Goal: Task Accomplishment & Management: Complete application form

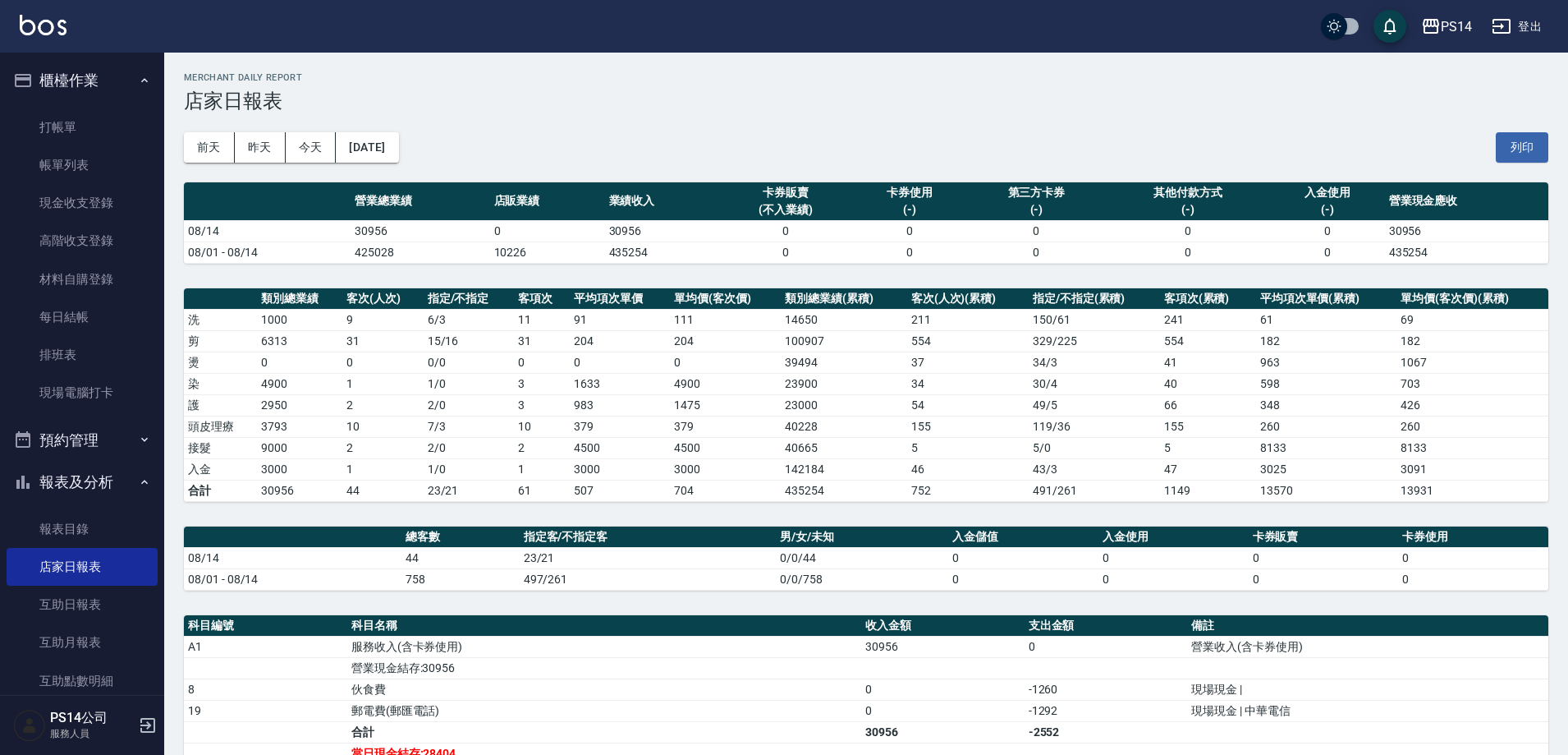
scroll to position [164, 0]
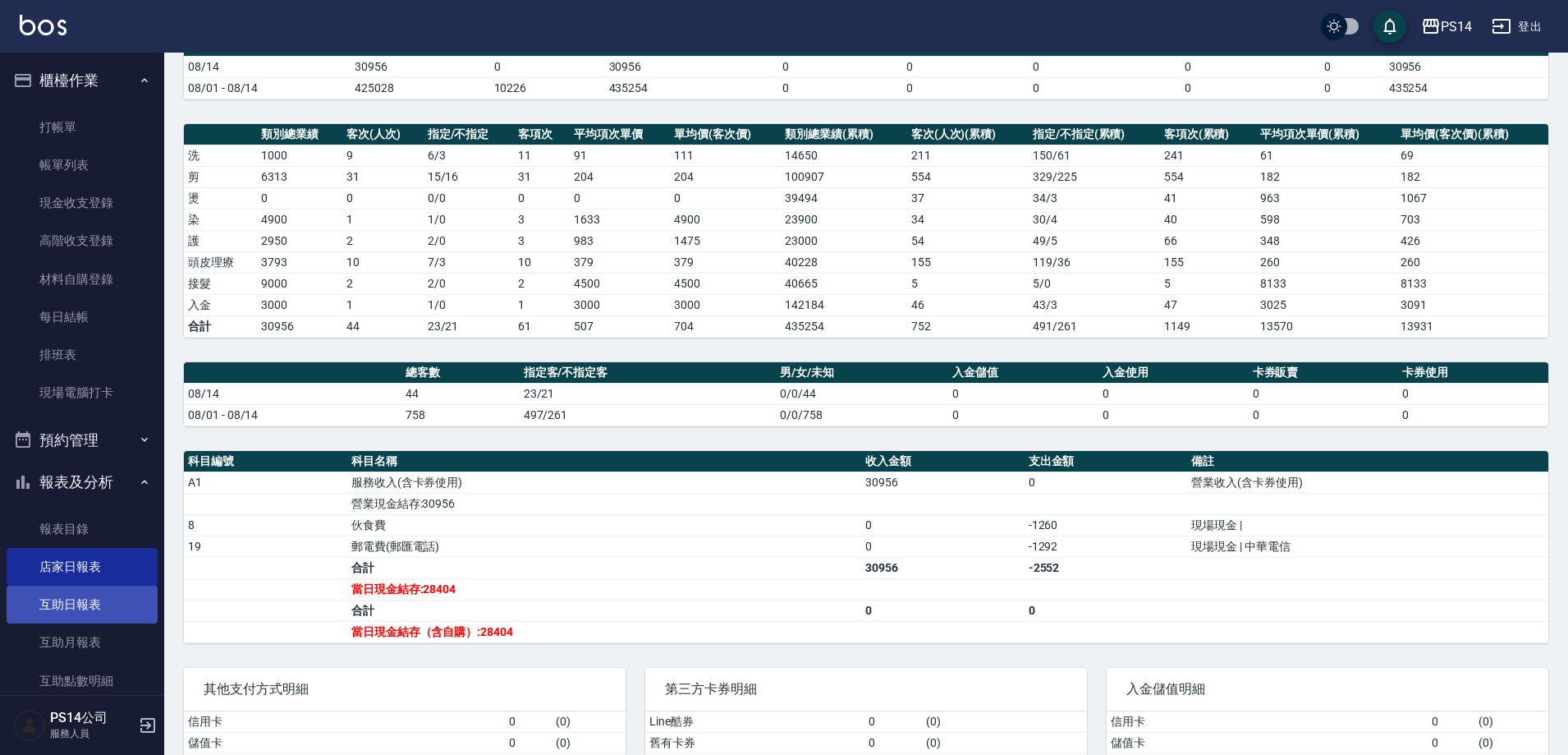
click at [66, 618] on link "互助日報表" at bounding box center [82, 604] width 151 height 38
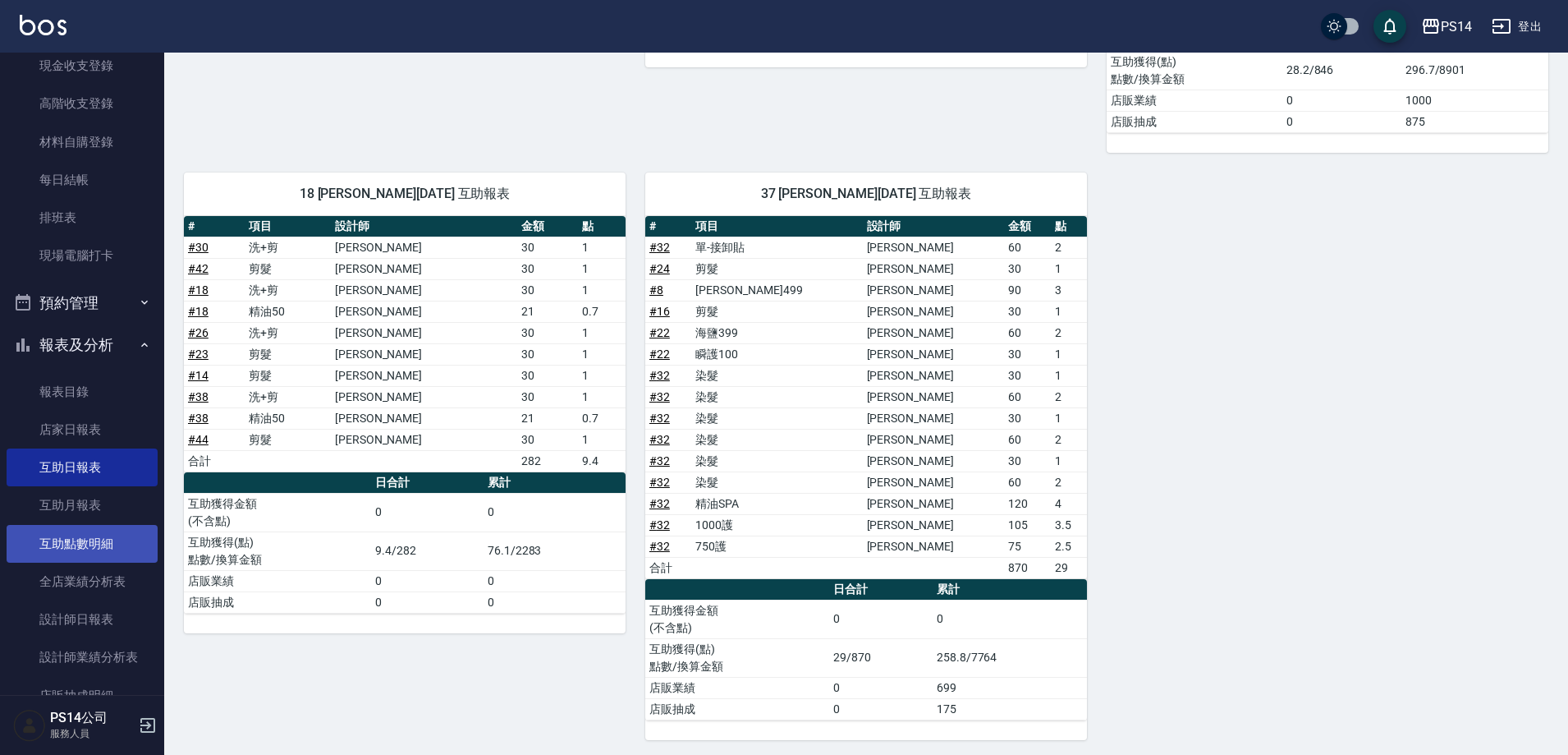
scroll to position [164, 0]
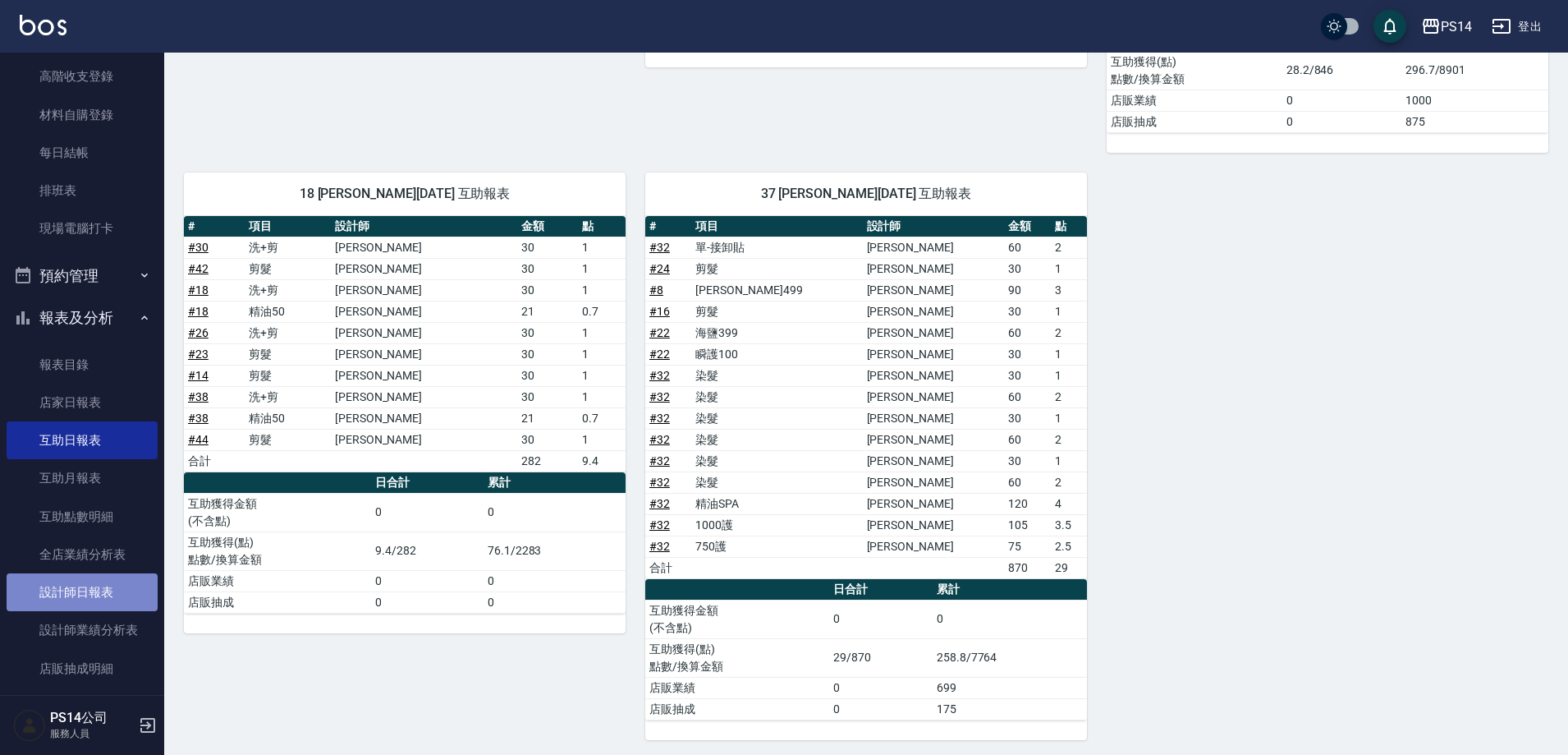
click at [91, 595] on link "設計師日報表" at bounding box center [82, 592] width 151 height 38
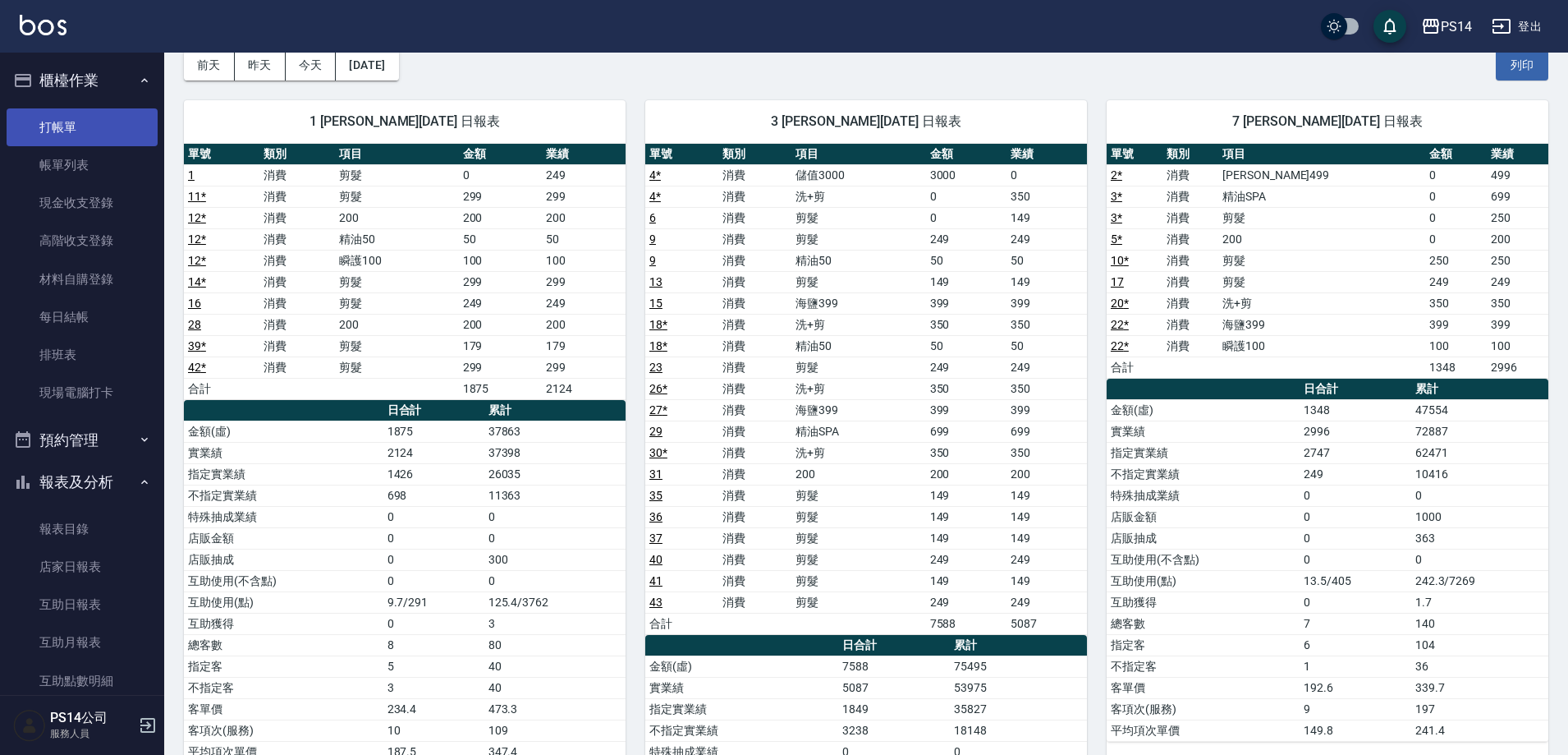
click at [75, 122] on link "打帳單" at bounding box center [82, 127] width 151 height 38
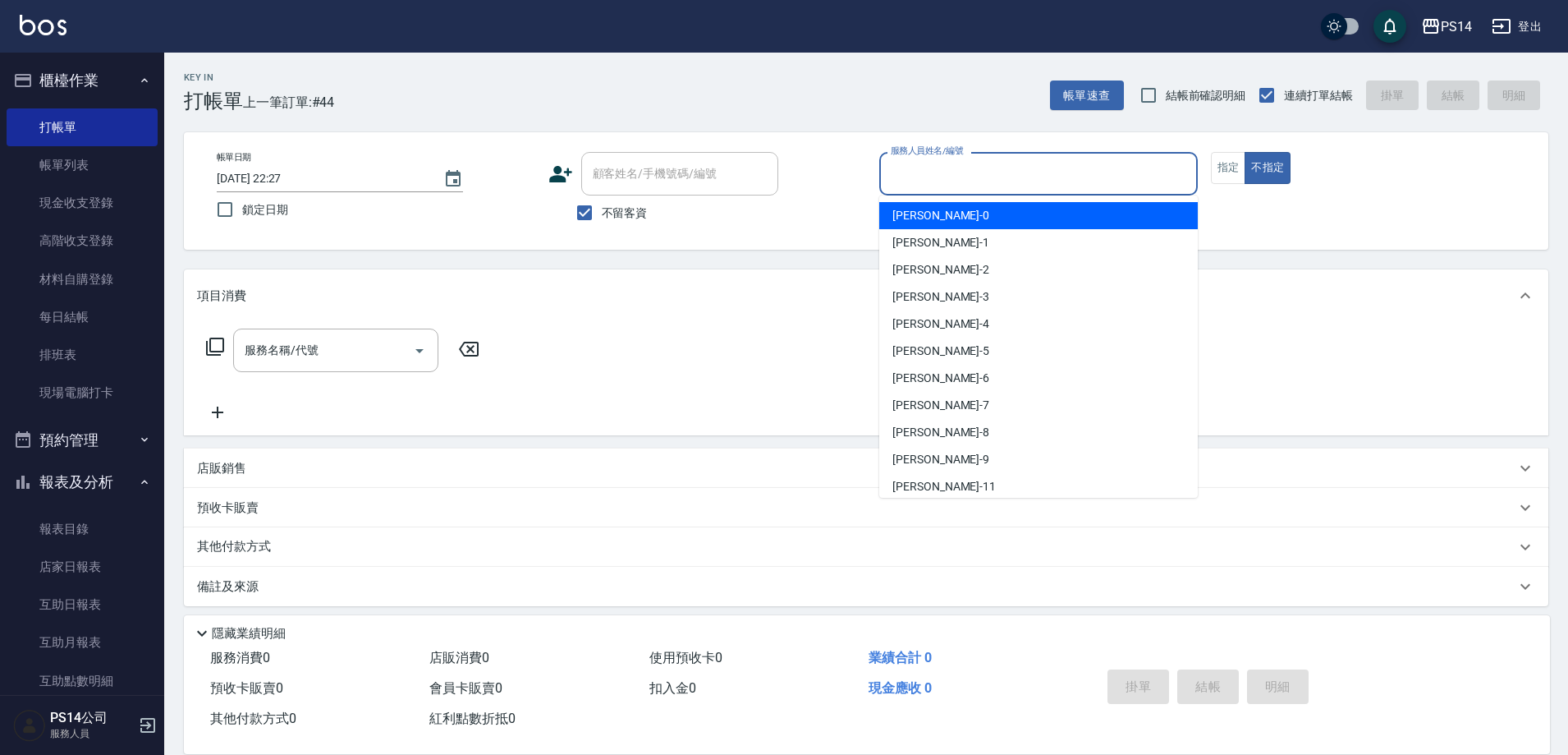
click at [974, 169] on input "服務人員姓名/編號" at bounding box center [1038, 174] width 303 height 29
type input "[PERSON_NAME]-1"
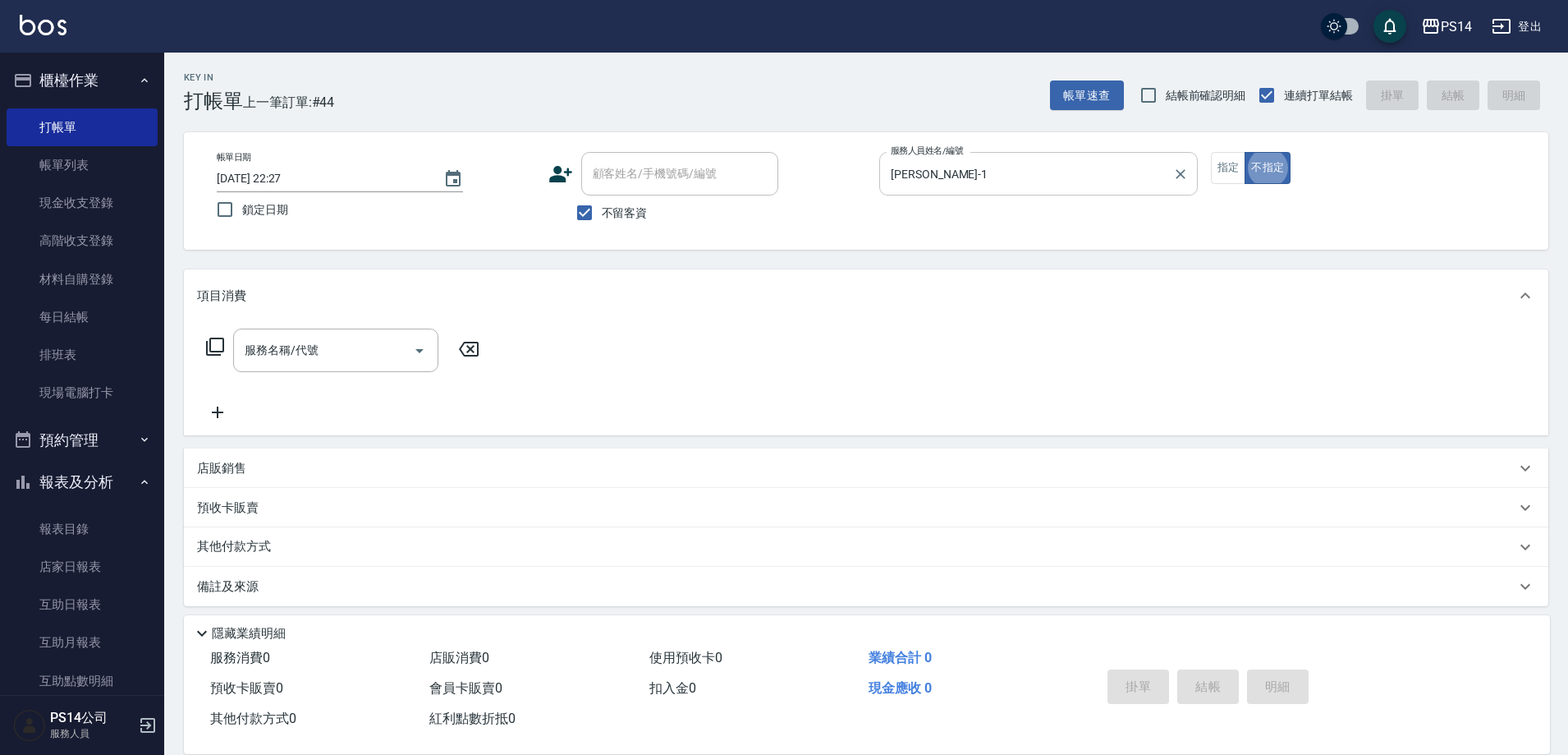
type button "false"
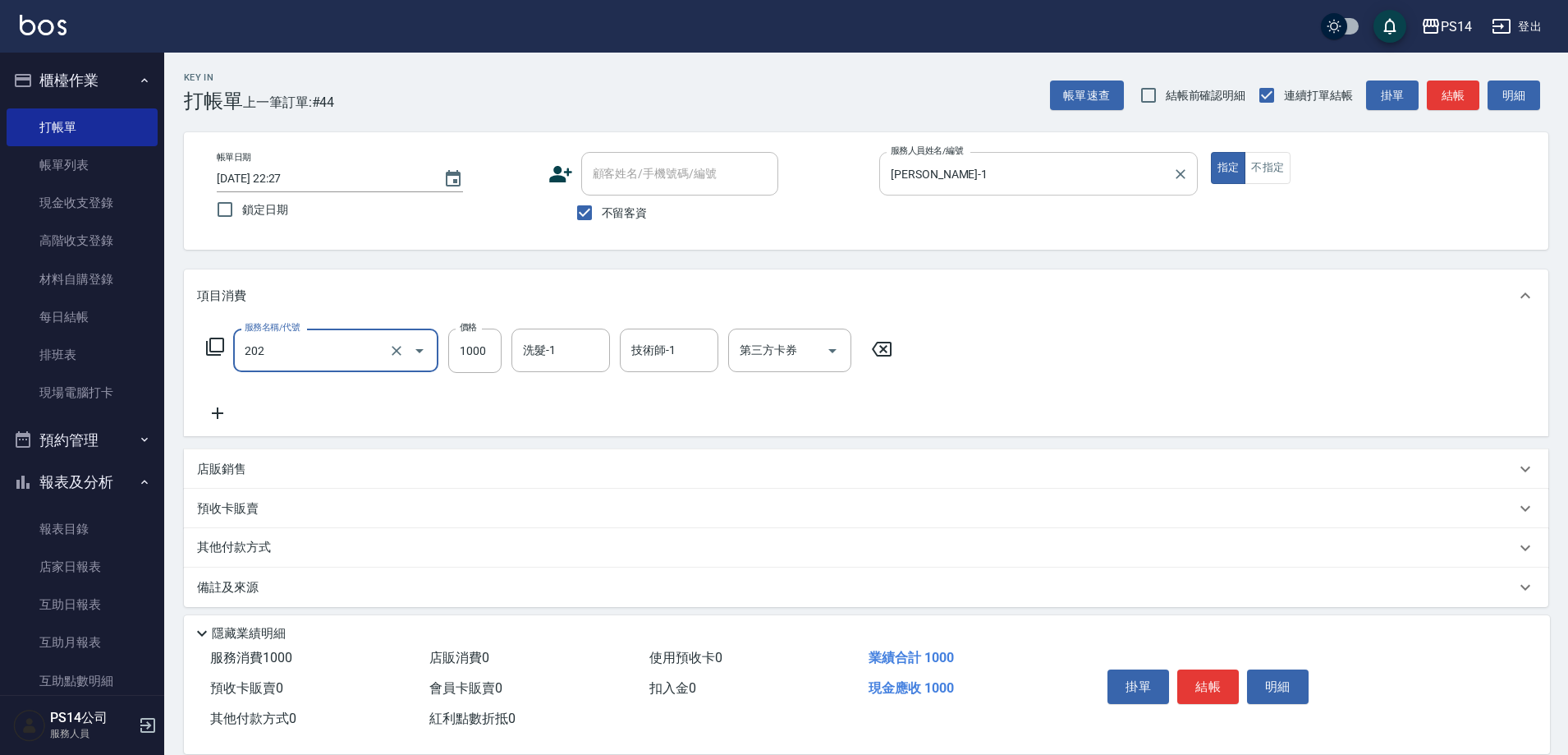
type input "燙髮(202)"
type input "2500"
type input "[PERSON_NAME]-17"
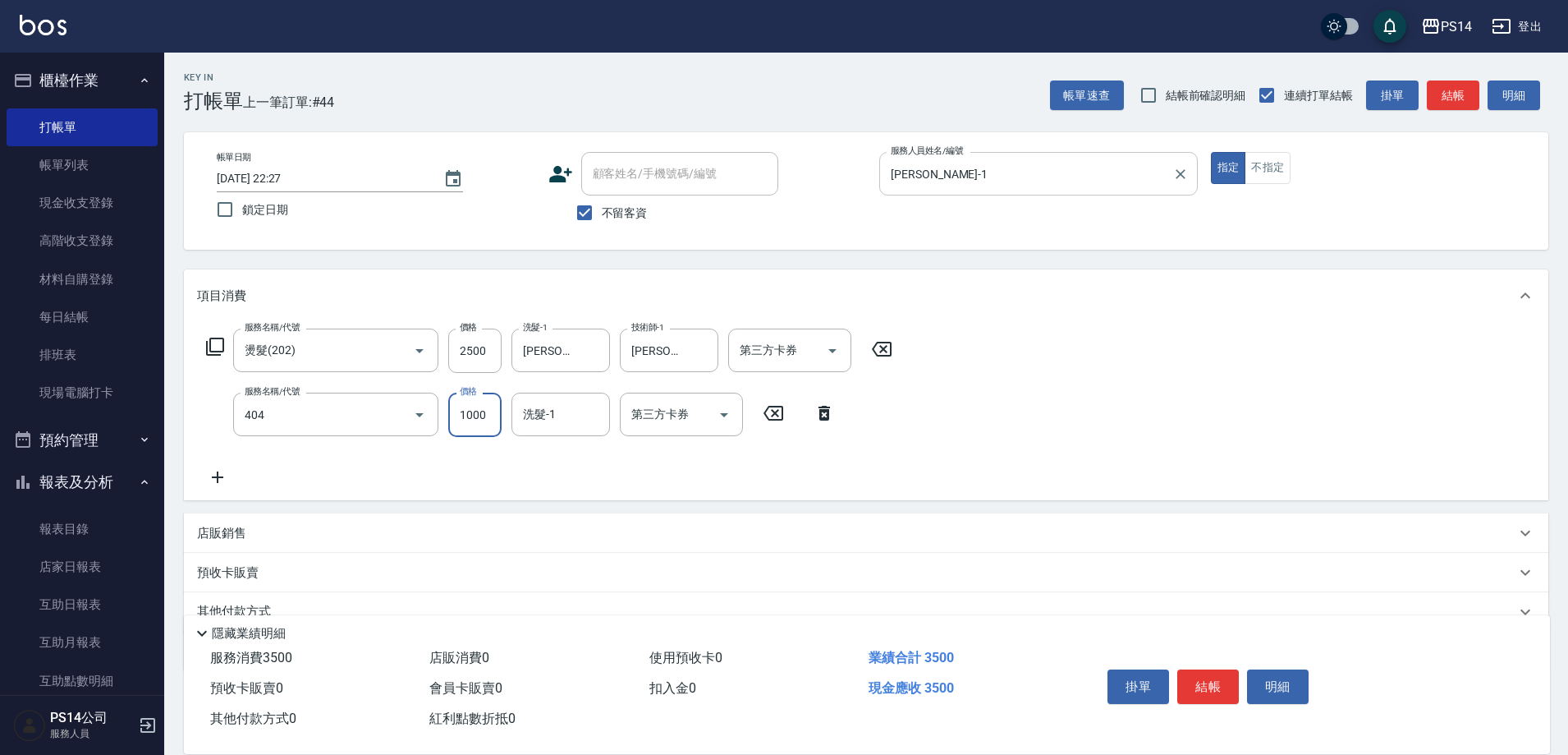
type input "1000護(404)"
type input "[PERSON_NAME]-17"
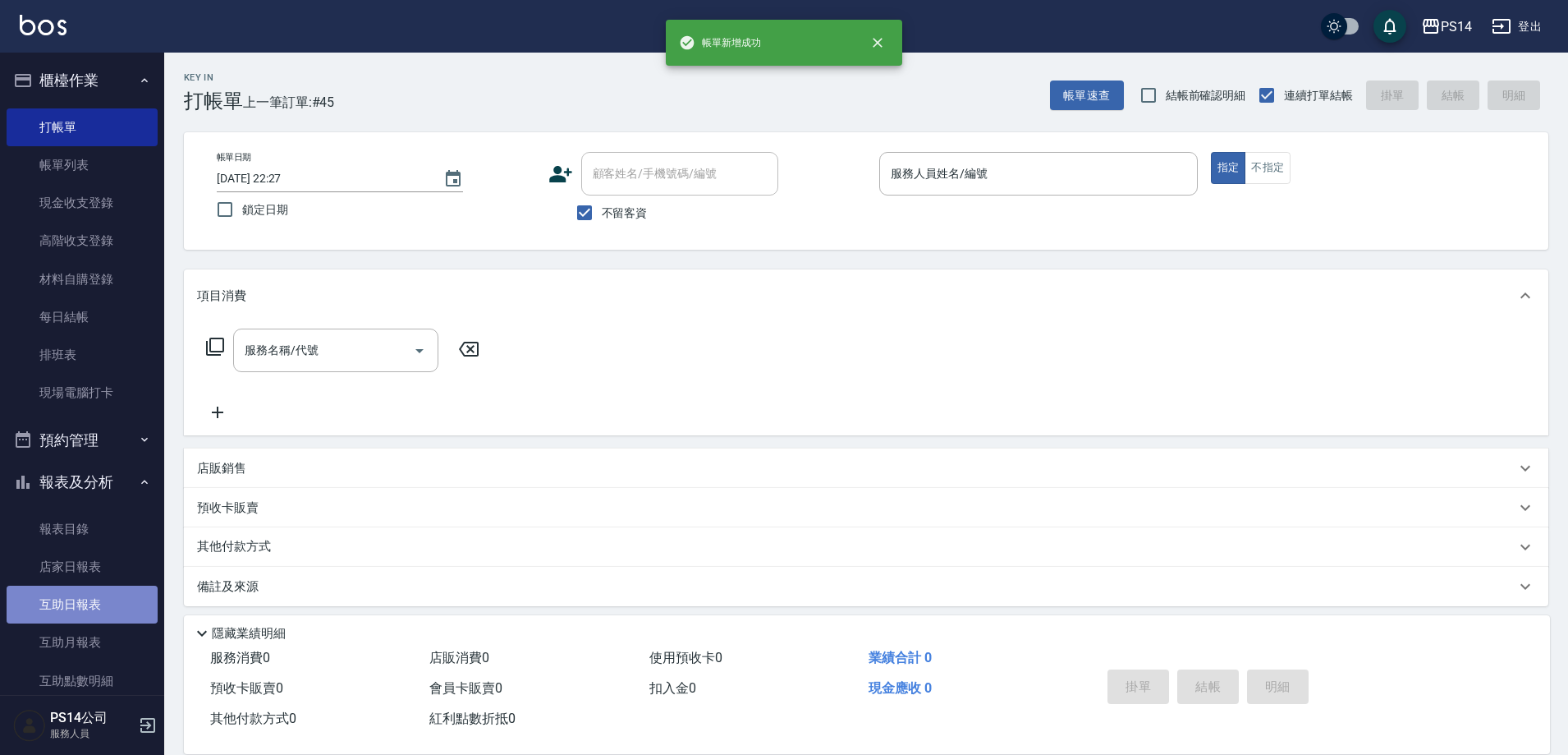
click at [88, 595] on link "互助日報表" at bounding box center [82, 604] width 151 height 38
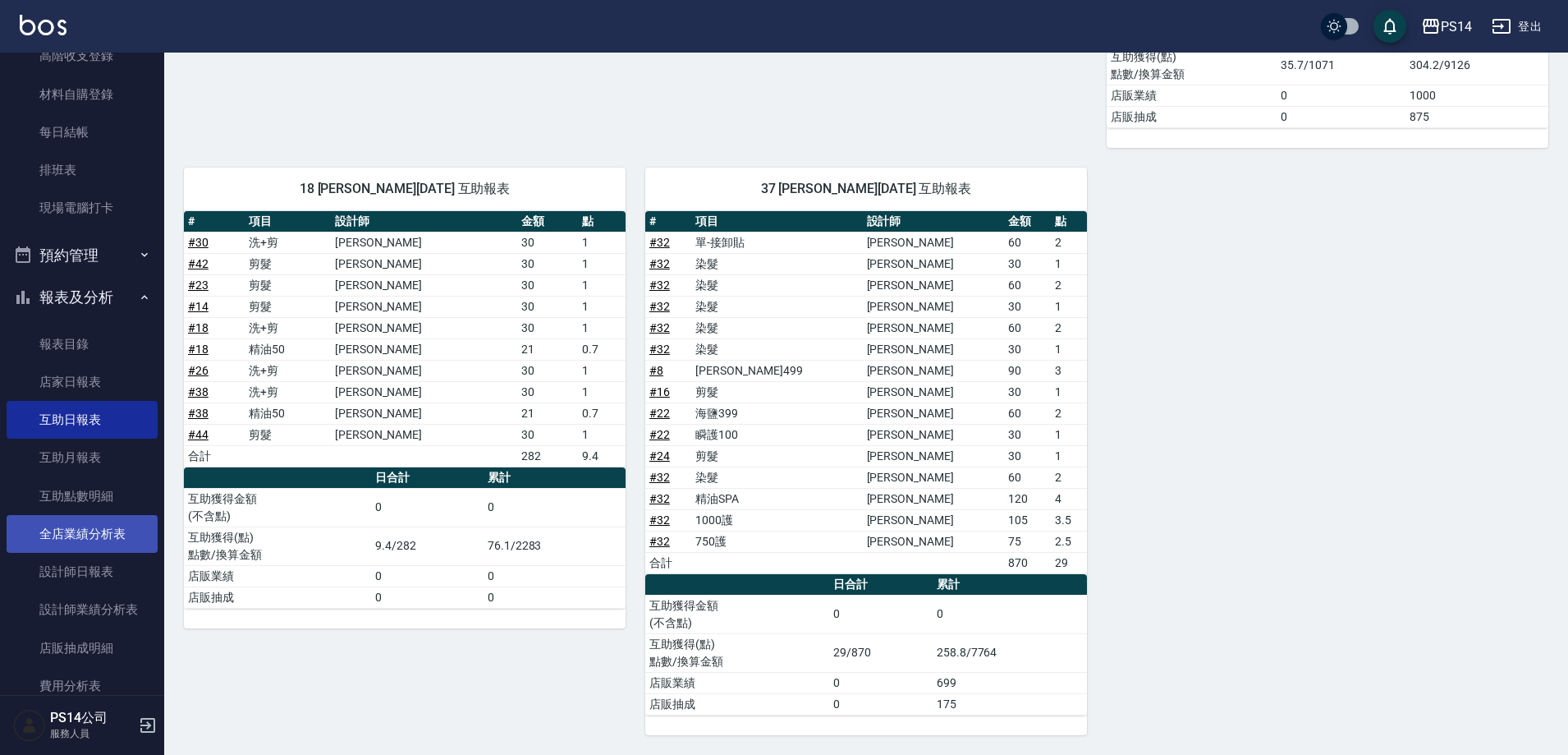
scroll to position [247, 0]
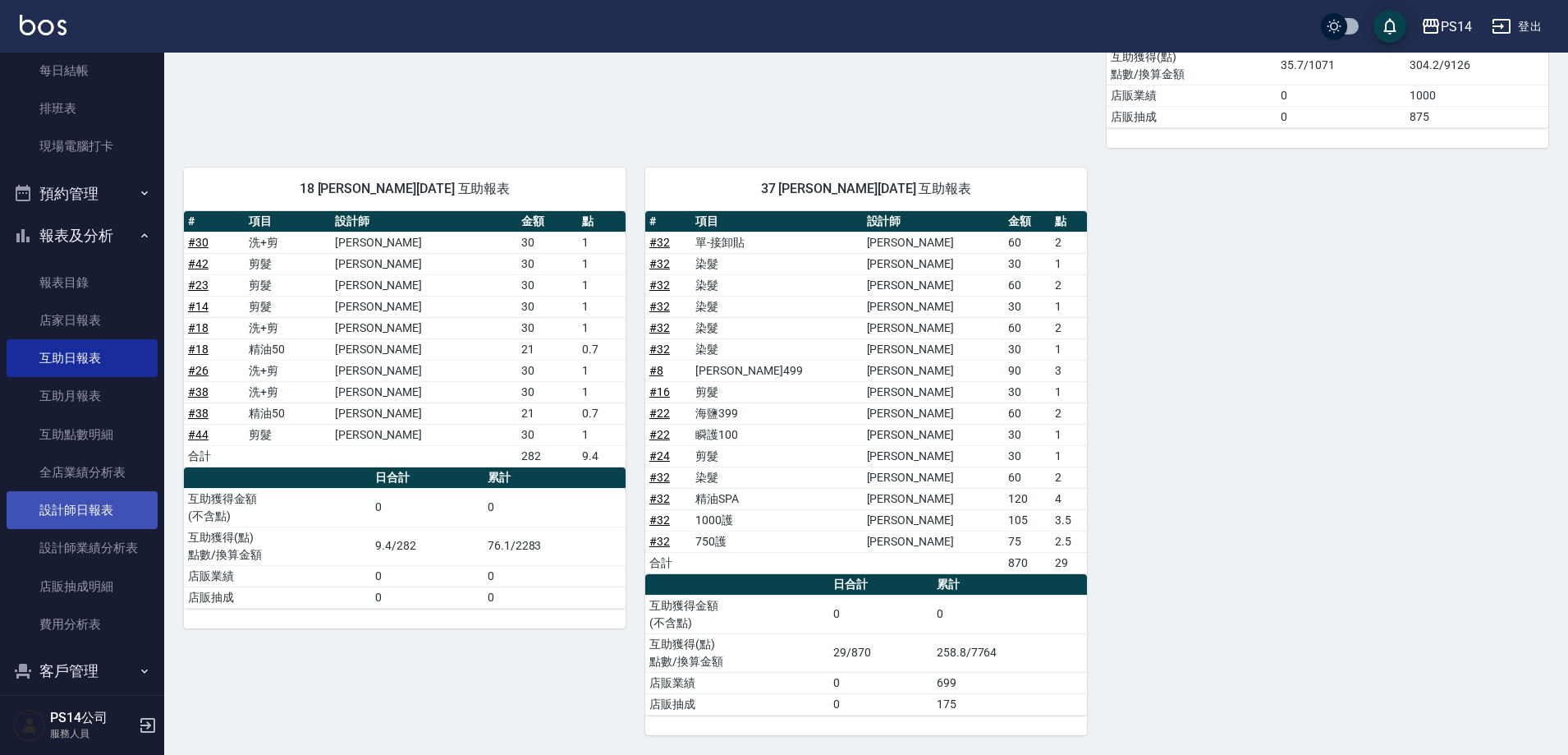
click at [67, 511] on link "設計師日報表" at bounding box center [82, 510] width 151 height 38
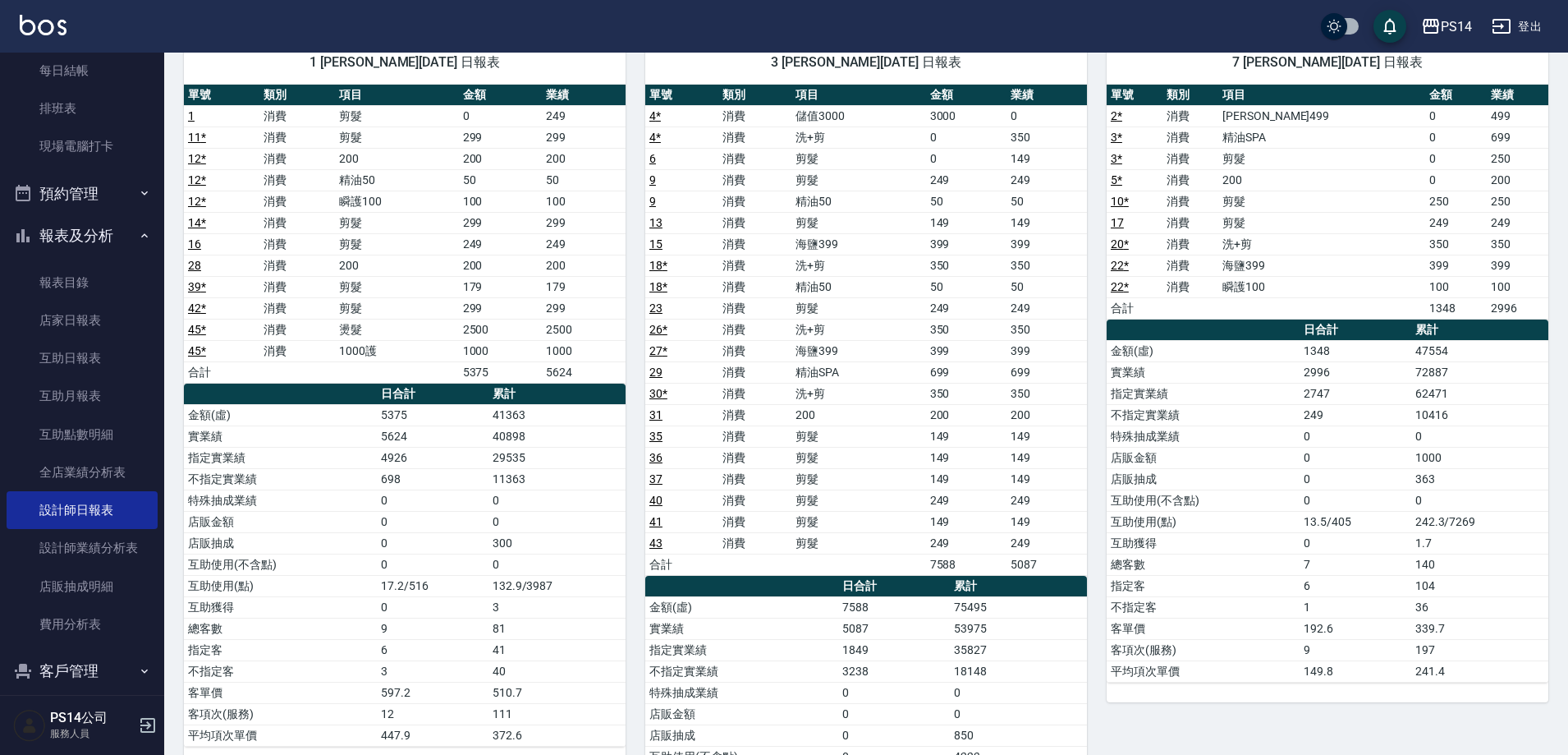
scroll to position [164, 0]
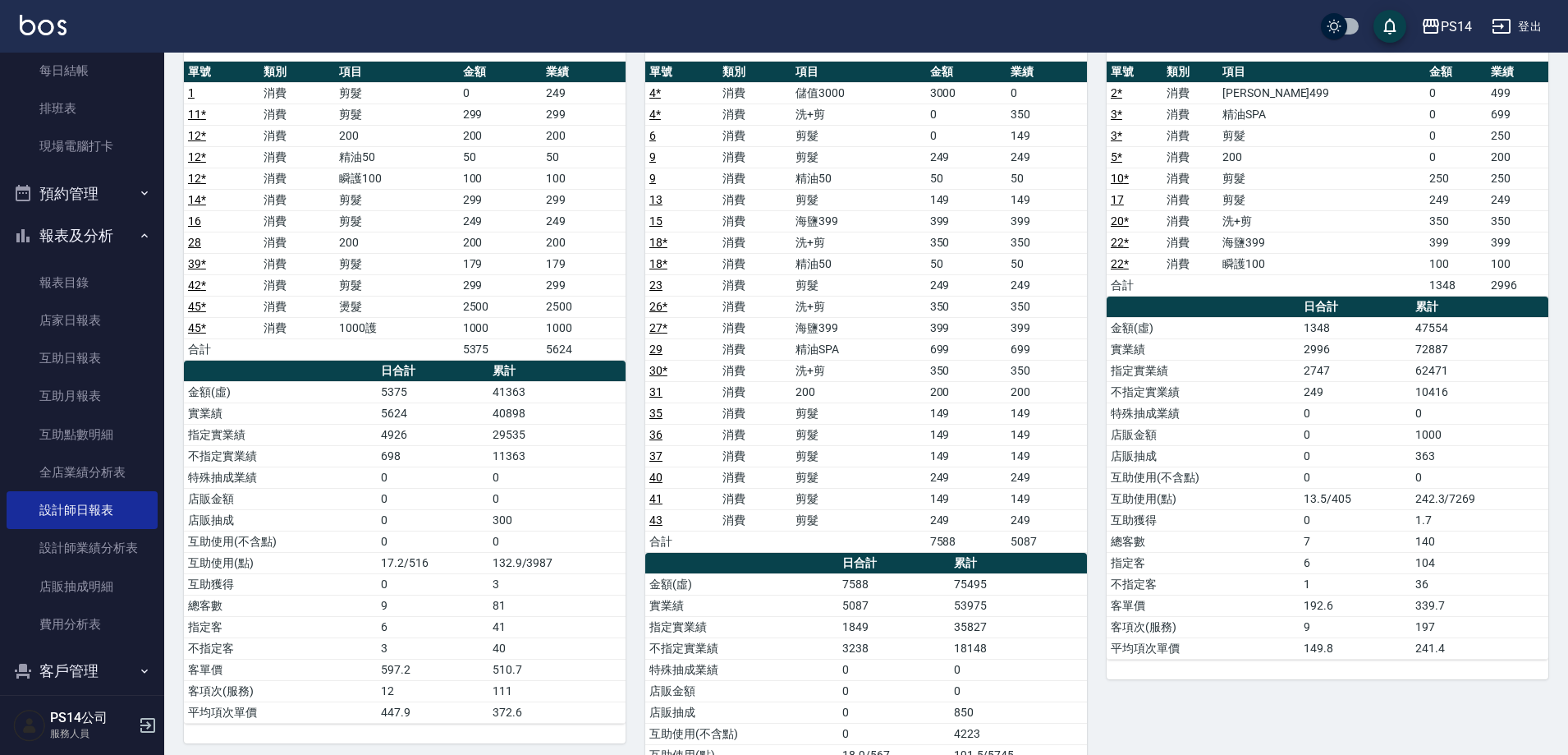
drag, startPoint x: 1559, startPoint y: 282, endPoint x: 1575, endPoint y: 242, distance: 43.1
click at [1567, 242] on html "PS14 登出 櫃檯作業 打帳單 帳單列表 現金收支登錄 高階收支登錄 材料自購登錄 每日結帳 排班表 現場電腦打卡 預約管理 預約管理 單日預約紀錄 單週預…" at bounding box center [784, 757] width 1568 height 1843
drag, startPoint x: 1567, startPoint y: 267, endPoint x: 1575, endPoint y: 194, distance: 73.4
click at [1567, 194] on html "PS14 登出 櫃檯作業 打帳單 帳單列表 現金收支登錄 高階收支登錄 材料自購登錄 每日結帳 排班表 現場電腦打卡 預約管理 預約管理 單日預約紀錄 單週預…" at bounding box center [784, 757] width 1568 height 1843
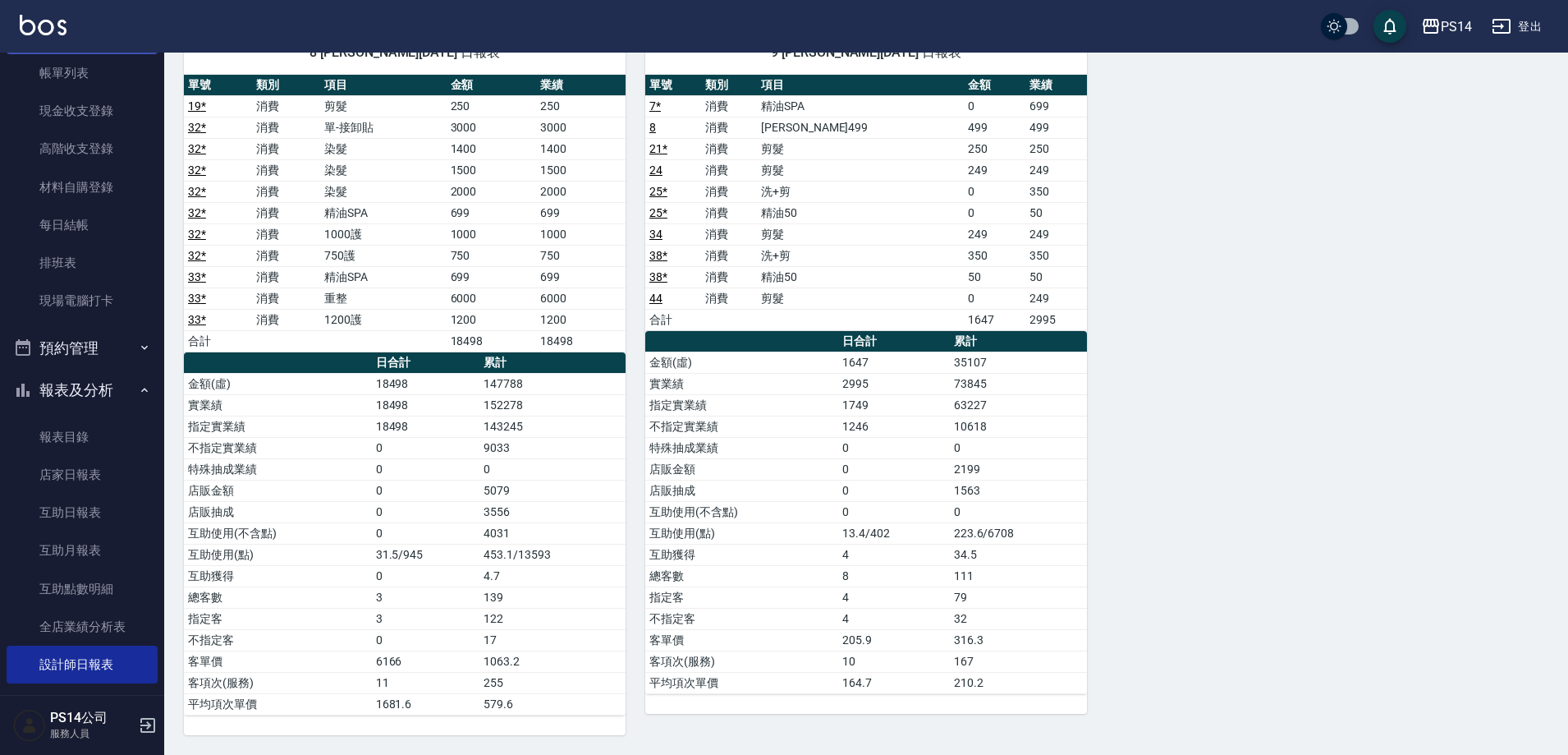
scroll to position [0, 0]
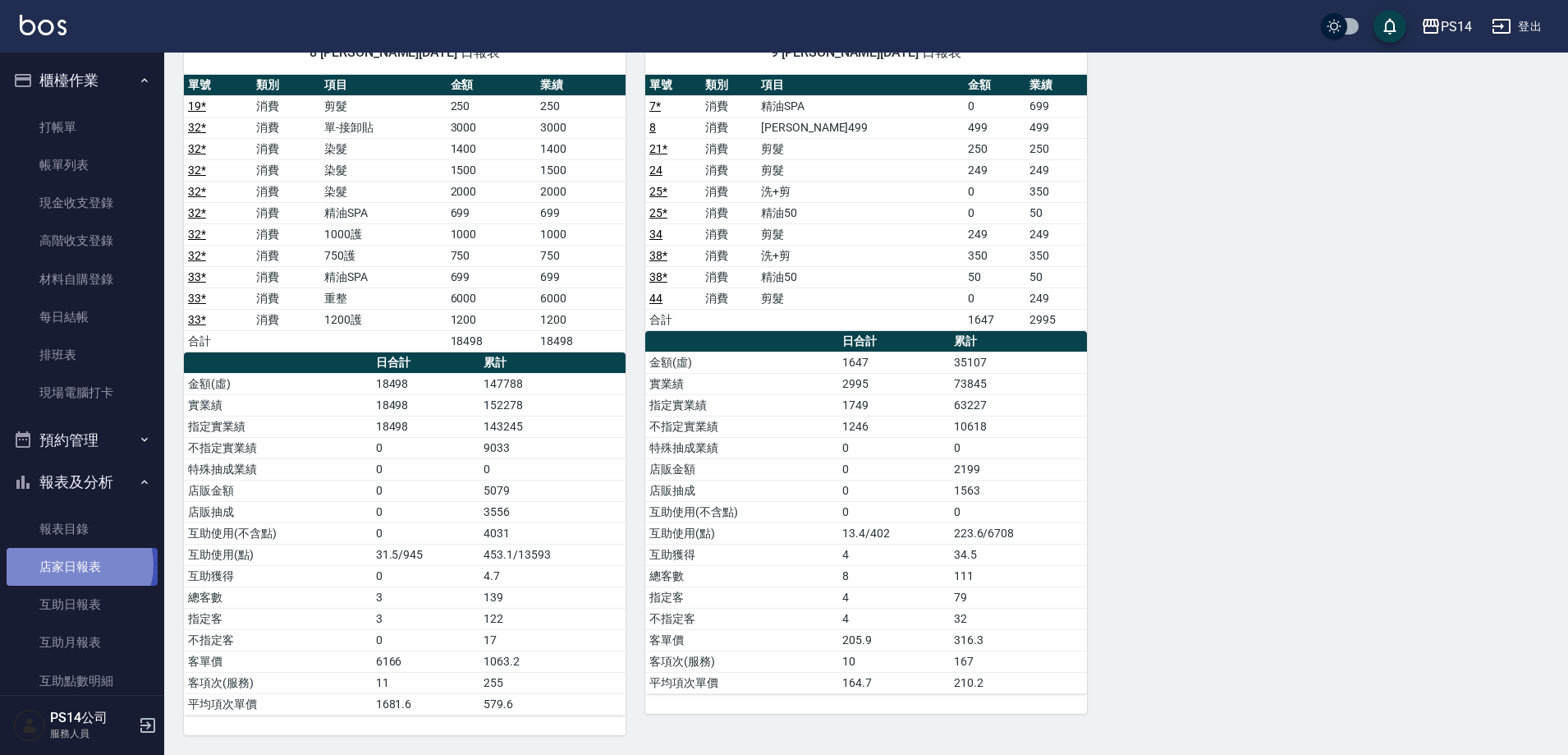
click at [79, 565] on link "店家日報表" at bounding box center [82, 567] width 151 height 38
